Goal: Find specific page/section: Find specific page/section

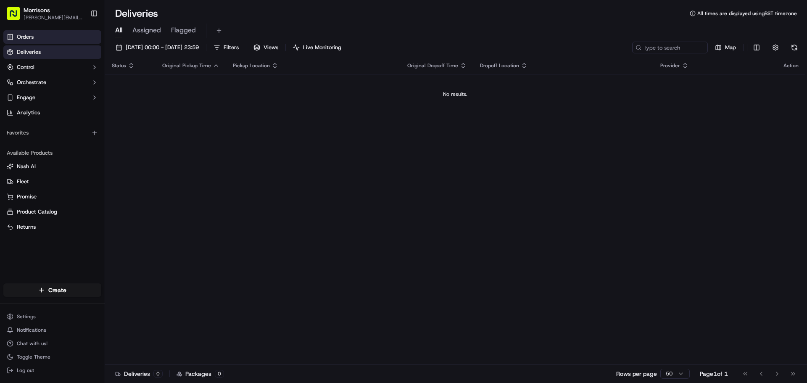
click at [74, 34] on link "Orders" at bounding box center [52, 36] width 98 height 13
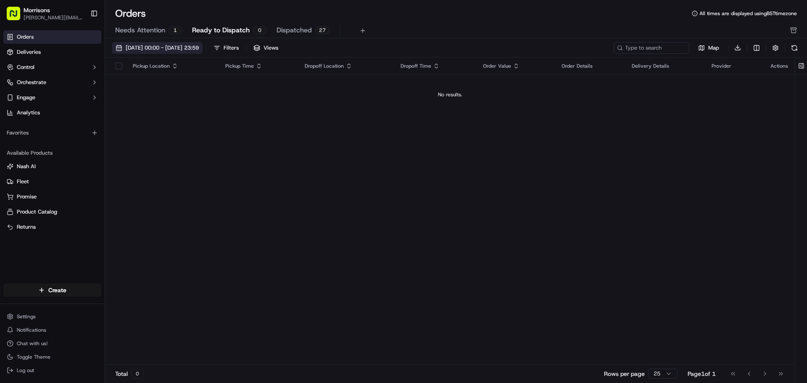
click at [170, 46] on span "01/09/2025 00:00 - 30/09/2025 23:59" at bounding box center [162, 48] width 73 height 8
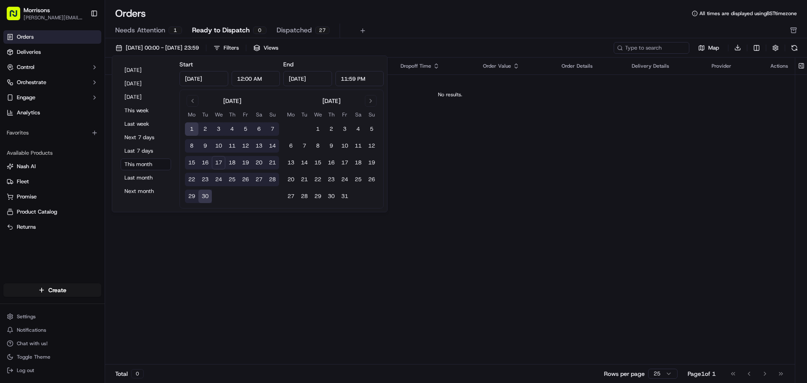
click at [299, 26] on span "Dispatched" at bounding box center [294, 30] width 35 height 10
